Goal: Task Accomplishment & Management: Use online tool/utility

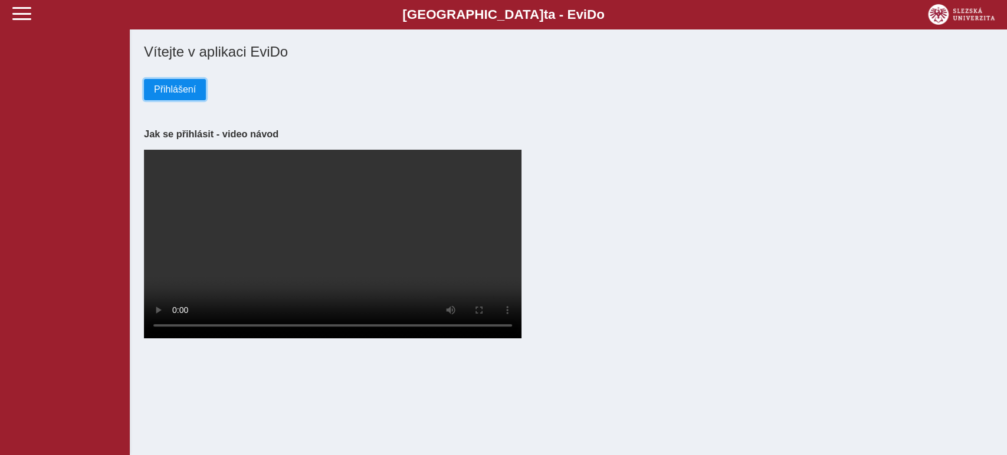
click at [175, 86] on span "Přihlášení" at bounding box center [175, 89] width 42 height 11
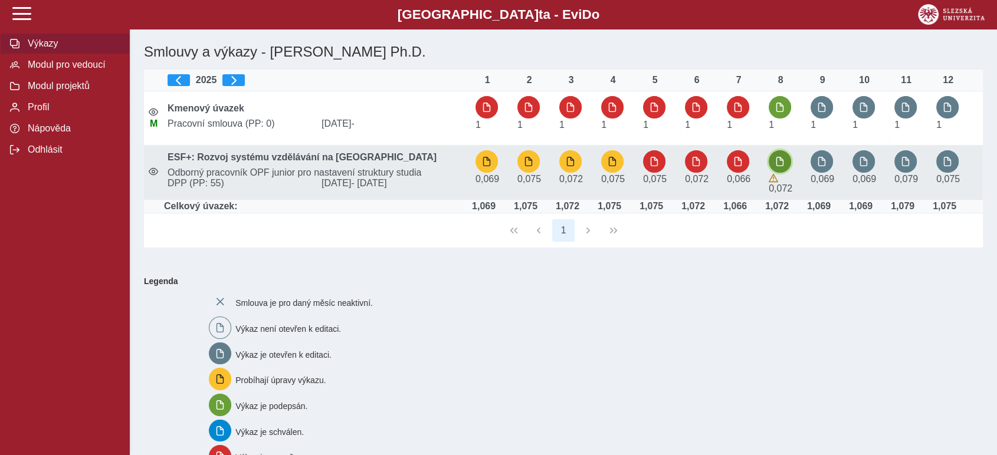
click at [786, 162] on button "button" at bounding box center [779, 161] width 22 height 22
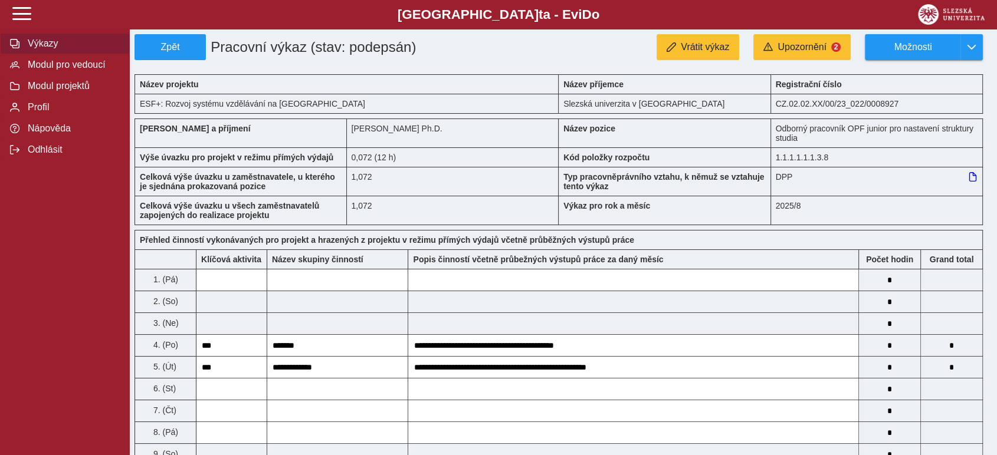
click at [49, 43] on span "Výkazy" at bounding box center [72, 43] width 96 height 11
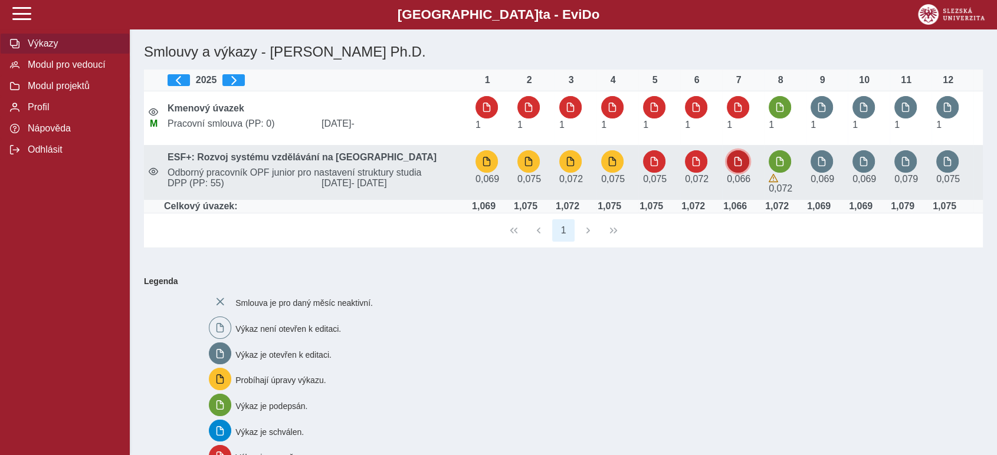
click at [738, 162] on span "button" at bounding box center [737, 161] width 9 height 9
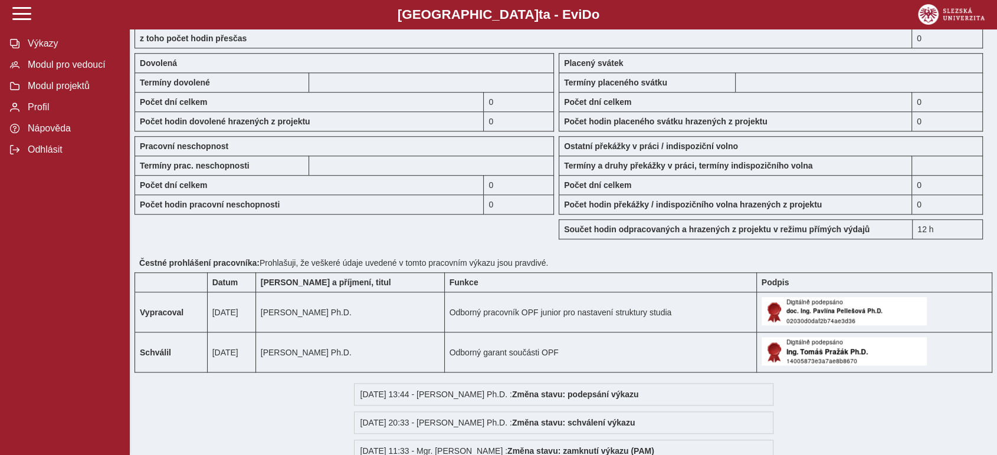
scroll to position [917, 0]
